Goal: Task Accomplishment & Management: Manage account settings

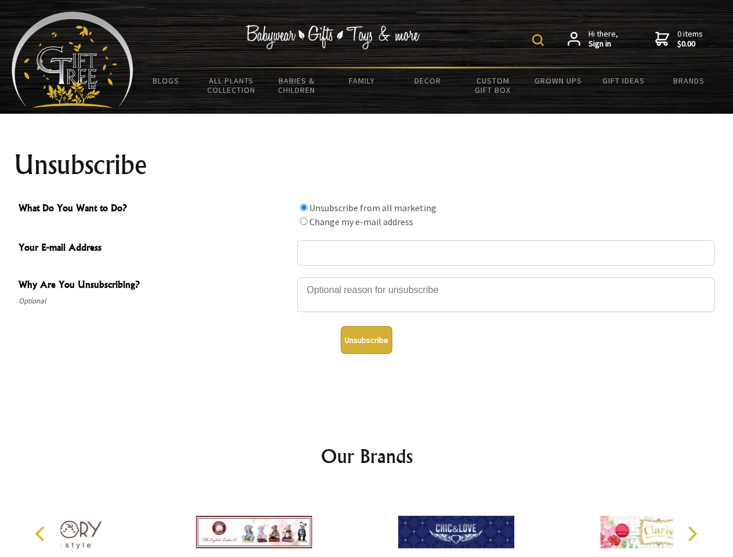
click at [540, 40] on img at bounding box center [538, 40] width 12 height 12
click at [367, 277] on div at bounding box center [506, 296] width 418 height 41
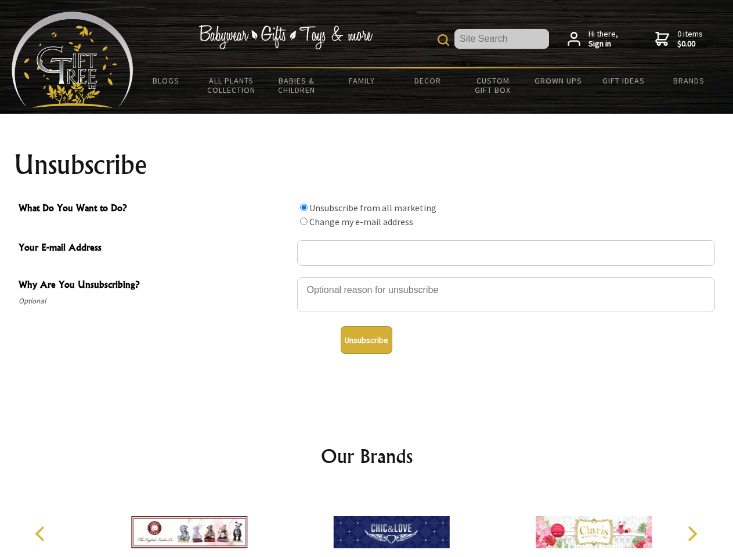
click at [304, 207] on input "What Do You Want to Do?" at bounding box center [304, 208] width 8 height 8
click at [304, 221] on input "What Do You Want to Do?" at bounding box center [304, 222] width 8 height 8
radio input "true"
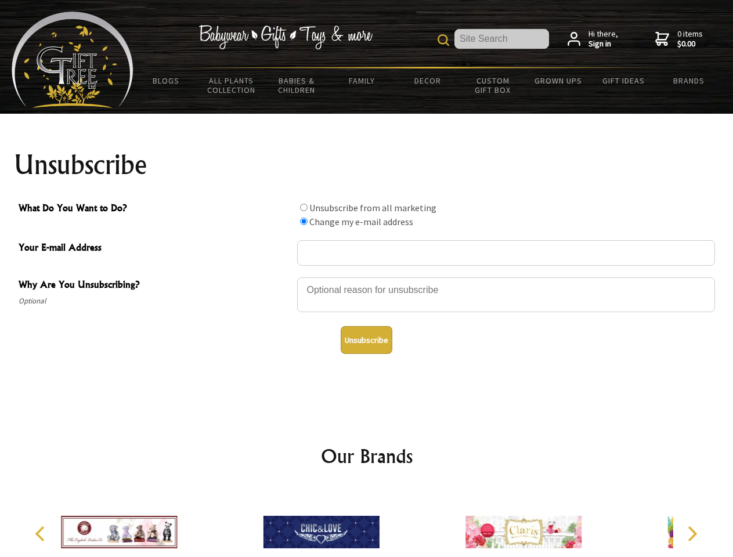
click at [366, 340] on button "Unsubscribe" at bounding box center [367, 340] width 52 height 28
click at [367, 523] on img at bounding box center [321, 532] width 116 height 87
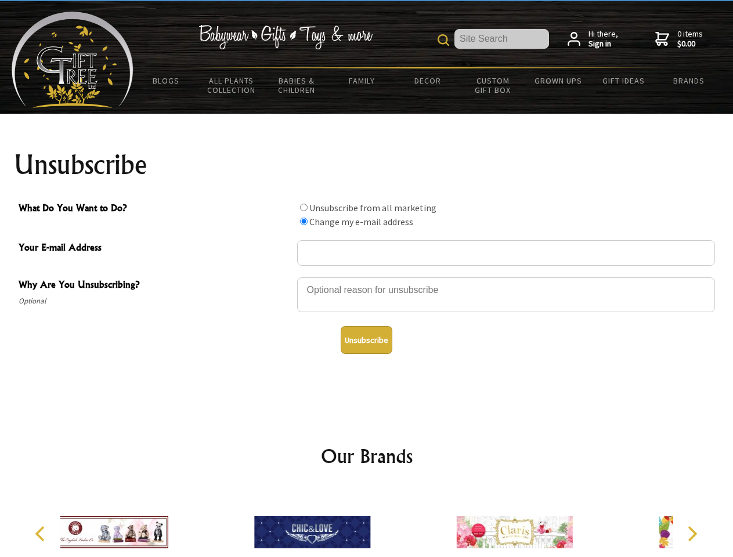
click at [42, 534] on icon "Previous" at bounding box center [41, 533] width 15 height 15
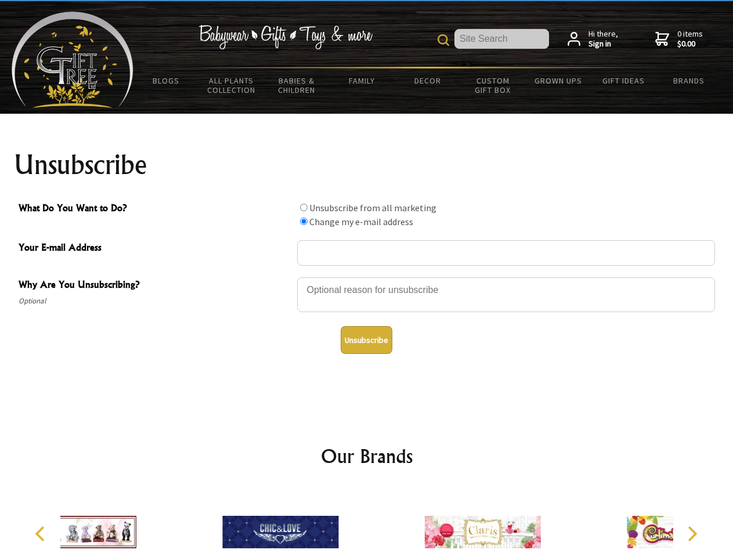
click at [692, 534] on icon "Next" at bounding box center [691, 533] width 15 height 15
